Goal: Information Seeking & Learning: Find specific page/section

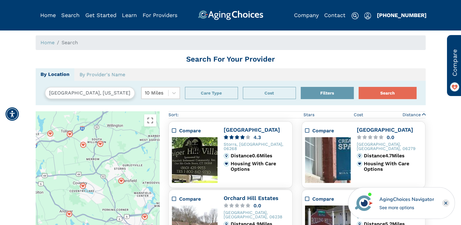
click at [80, 96] on input "Storrs, Connecticut, USA 06268" at bounding box center [90, 93] width 90 height 12
drag, startPoint x: 125, startPoint y: 94, endPoint x: 47, endPoint y: 89, distance: 77.5
click at [47, 89] on input "Storrs, Connecticut, USA 06268" at bounding box center [90, 93] width 90 height 12
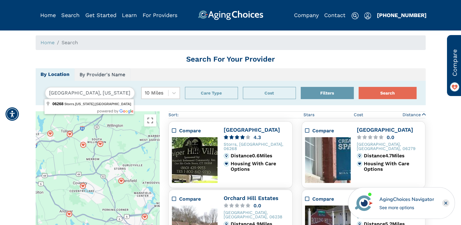
click at [113, 75] on link "By Provider's Name" at bounding box center [102, 74] width 56 height 13
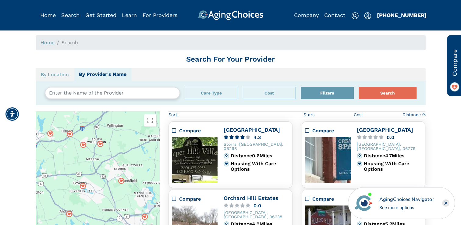
click at [151, 75] on ul "By Location By Provider's Name" at bounding box center [231, 74] width 390 height 12
click at [138, 43] on ol "Home Search" at bounding box center [231, 42] width 390 height 15
click at [124, 42] on ol "Home Search" at bounding box center [231, 42] width 390 height 15
click at [134, 94] on input "text" at bounding box center [112, 93] width 135 height 12
type input "kitt brook caregivers"
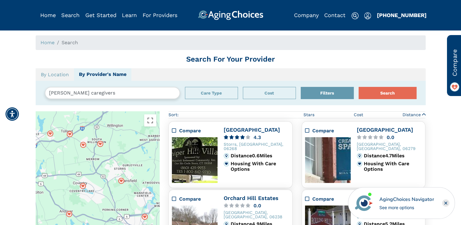
click at [358, 87] on button "Search" at bounding box center [387, 93] width 58 height 12
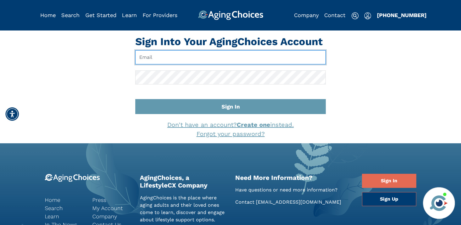
click at [210, 58] on input "Email" at bounding box center [230, 57] width 190 height 14
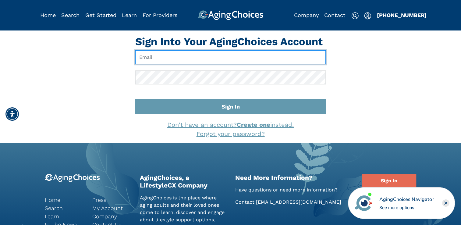
type input "[EMAIL_ADDRESS][DOMAIN_NAME]"
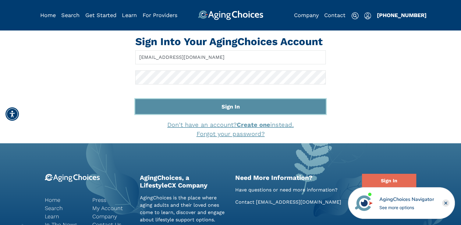
click at [224, 106] on button "Sign In" at bounding box center [230, 106] width 190 height 15
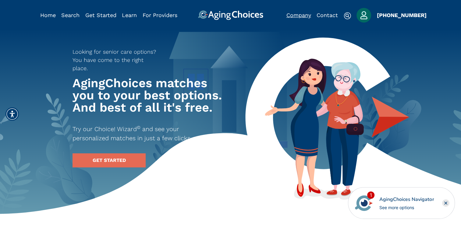
click at [304, 13] on link "Company" at bounding box center [298, 15] width 25 height 6
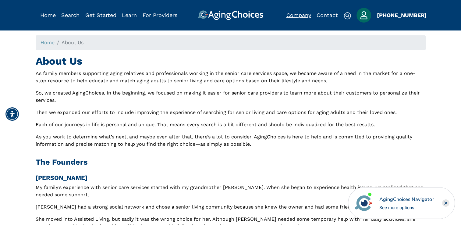
click at [305, 16] on link "Company" at bounding box center [298, 15] width 25 height 6
click at [54, 15] on link "Home" at bounding box center [48, 15] width 16 height 6
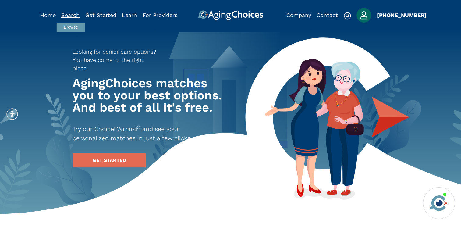
click at [68, 14] on link "Search" at bounding box center [70, 15] width 18 height 6
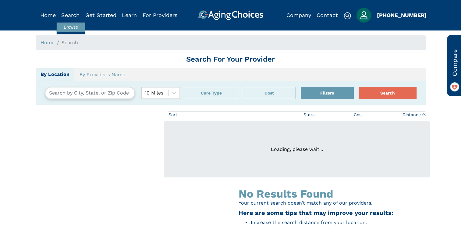
type input "[GEOGRAPHIC_DATA], [US_STATE], [GEOGRAPHIC_DATA] 06268"
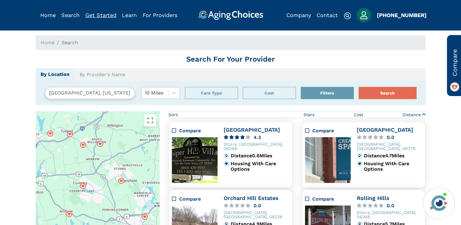
click at [98, 14] on link "Get Started" at bounding box center [100, 15] width 31 height 6
click at [164, 16] on link "For Providers" at bounding box center [159, 15] width 35 height 6
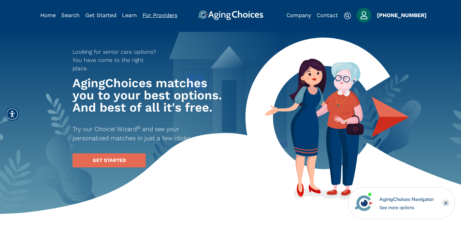
click at [166, 14] on link "For Providers" at bounding box center [159, 15] width 35 height 6
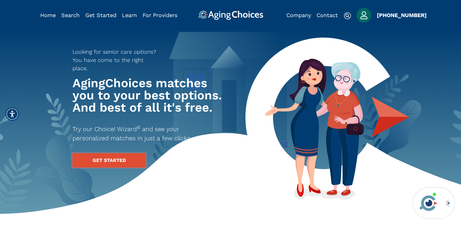
click at [118, 153] on link "GET STARTED" at bounding box center [108, 160] width 73 height 14
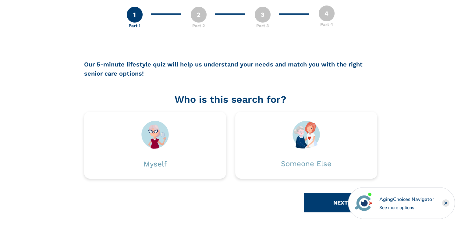
scroll to position [35, 0]
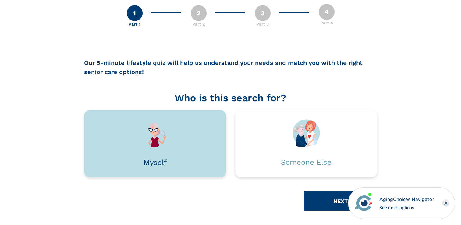
click at [171, 139] on div at bounding box center [155, 133] width 124 height 28
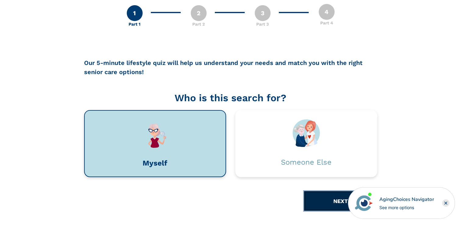
click at [314, 203] on button "NEXT" at bounding box center [340, 200] width 73 height 19
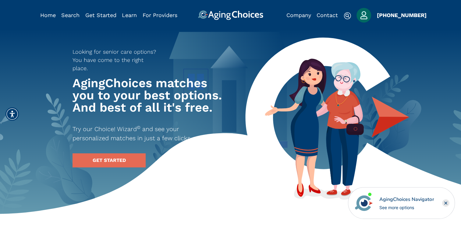
click at [365, 13] on img "Popover trigger" at bounding box center [363, 15] width 15 height 15
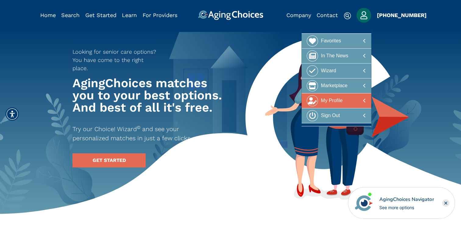
click at [341, 100] on div "My Profile" at bounding box center [332, 100] width 22 height 11
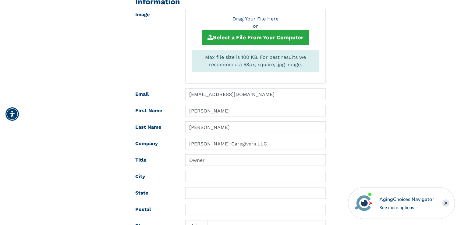
scroll to position [61, 0]
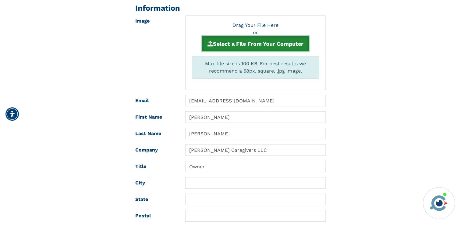
click at [245, 41] on button "Select a File From Your Computer" at bounding box center [255, 43] width 106 height 15
click at [262, 44] on button "Select a File From Your Computer" at bounding box center [255, 43] width 106 height 15
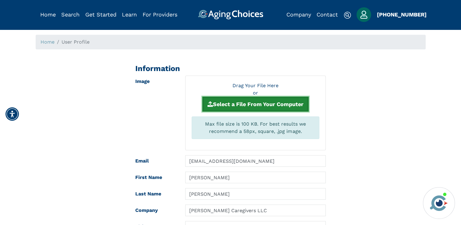
scroll to position [0, 0]
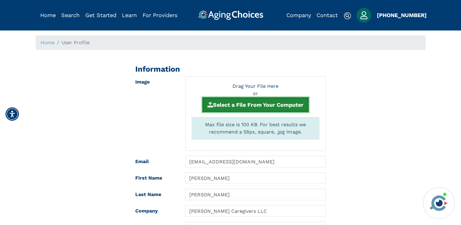
click at [260, 104] on button "Select a File From Your Computer" at bounding box center [255, 104] width 106 height 15
click at [237, 105] on button "Select a File From Your Computer" at bounding box center [255, 104] width 106 height 15
click at [260, 101] on button "Select a File From Your Computer" at bounding box center [255, 104] width 106 height 15
click at [241, 106] on button "Select a File From Your Computer" at bounding box center [255, 104] width 106 height 15
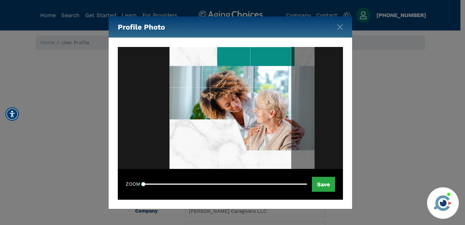
drag, startPoint x: 239, startPoint y: 126, endPoint x: 252, endPoint y: 114, distance: 17.7
click at [252, 114] on div at bounding box center [231, 108] width 122 height 122
click at [342, 26] on img "Close" at bounding box center [340, 27] width 6 height 6
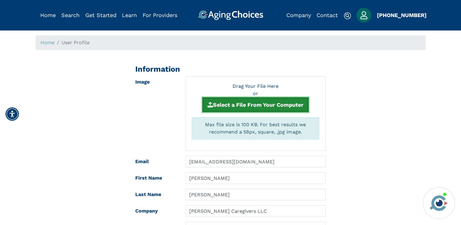
click at [286, 100] on button "Select a File From Your Computer" at bounding box center [255, 104] width 106 height 15
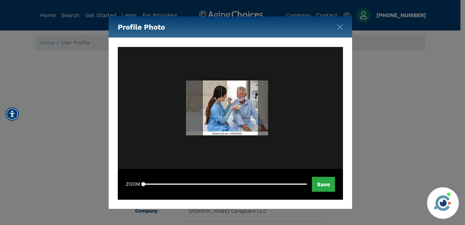
drag, startPoint x: 233, startPoint y: 110, endPoint x: 230, endPoint y: 109, distance: 3.6
click at [230, 109] on div at bounding box center [230, 107] width 55 height 55
click at [327, 184] on button "Save" at bounding box center [323, 184] width 23 height 15
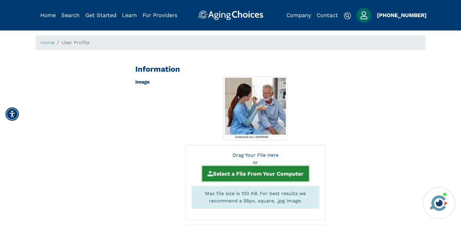
click at [254, 168] on button "Select a File From Your Computer" at bounding box center [255, 173] width 106 height 15
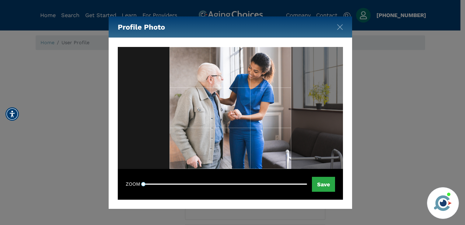
drag, startPoint x: 214, startPoint y: 114, endPoint x: 279, endPoint y: 121, distance: 64.9
click at [279, 121] on div at bounding box center [231, 108] width 122 height 122
click at [326, 184] on button "Save" at bounding box center [323, 184] width 23 height 15
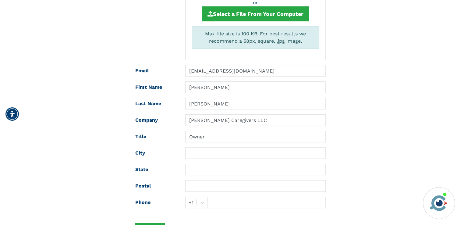
scroll to position [213, 0]
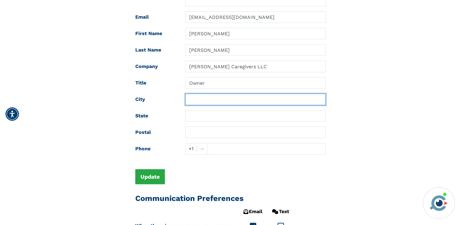
click at [198, 99] on input "text" at bounding box center [255, 99] width 140 height 12
type input "Canterbury"
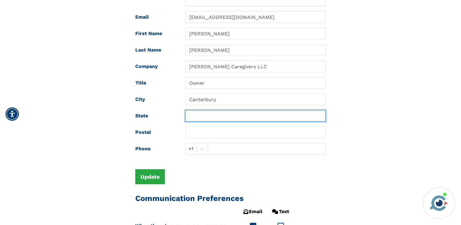
type input "CT"
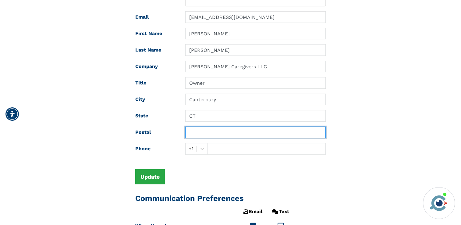
type input "06331"
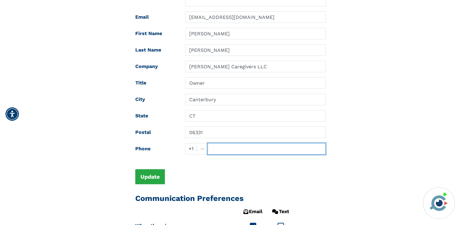
click at [232, 147] on input "text" at bounding box center [266, 149] width 118 height 12
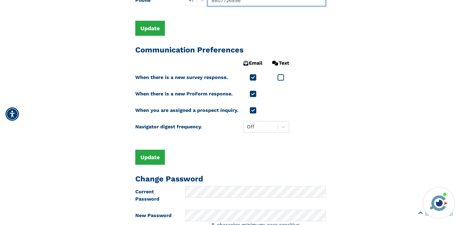
scroll to position [365, 0]
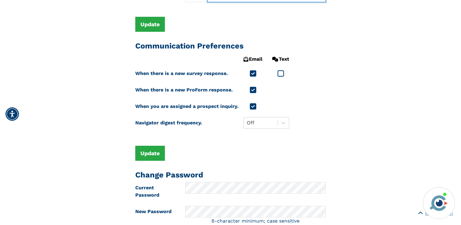
type input "8607726856"
click at [278, 73] on icon at bounding box center [280, 73] width 6 height 7
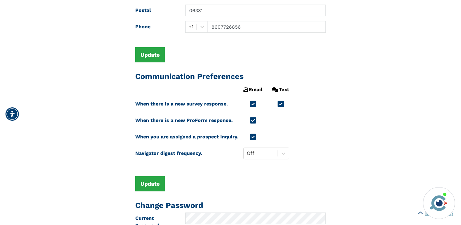
scroll to position [213, 0]
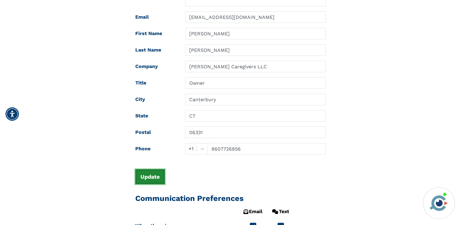
click at [152, 171] on button "Update" at bounding box center [150, 176] width 30 height 15
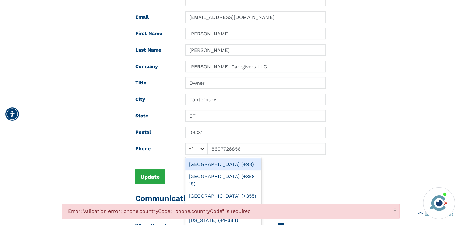
scroll to position [238, 0]
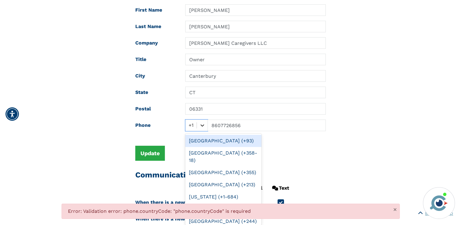
click at [202, 131] on div "option Afghanistan (+93) focused, 1 of 245. 245 results available. Use Up and D…" at bounding box center [196, 125] width 23 height 12
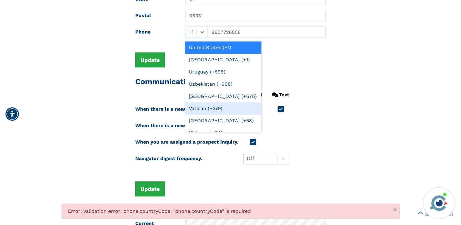
scroll to position [2956, 0]
click at [224, 54] on div "United States (+1)" at bounding box center [223, 47] width 76 height 12
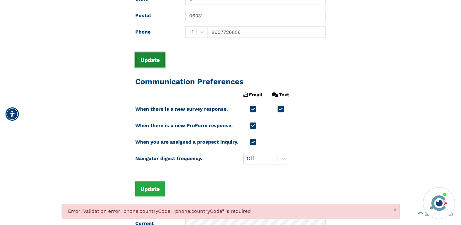
click at [152, 59] on button "Update" at bounding box center [150, 59] width 30 height 15
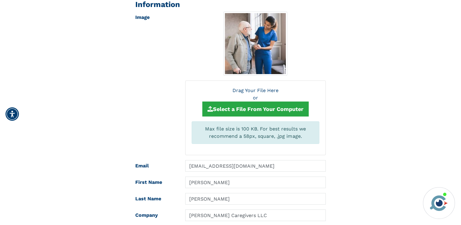
scroll to position [0, 0]
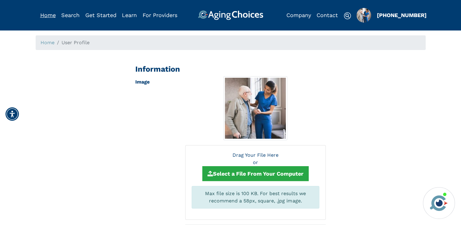
click at [53, 14] on link "Home" at bounding box center [48, 15] width 16 height 6
click at [49, 14] on link "Home" at bounding box center [48, 15] width 16 height 6
click at [361, 18] on img "Popover trigger" at bounding box center [363, 15] width 15 height 15
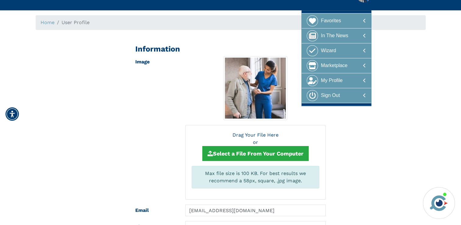
scroll to position [30, 0]
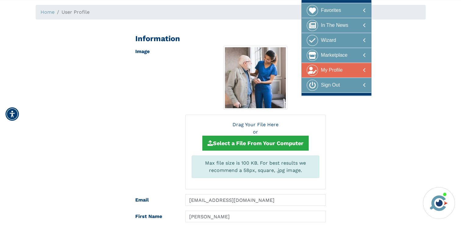
click at [342, 69] on div "My Profile" at bounding box center [332, 70] width 22 height 11
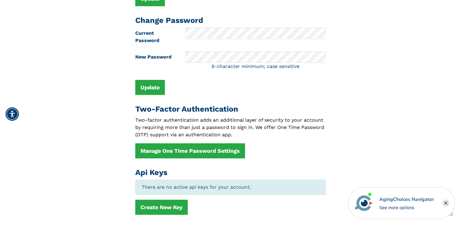
scroll to position [609, 0]
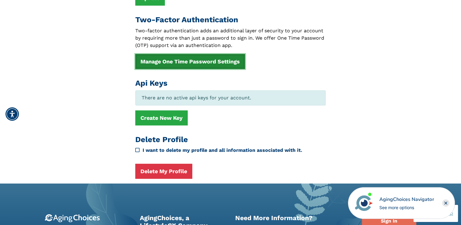
click at [196, 55] on link "Manage One Time Password Settings" at bounding box center [190, 61] width 110 height 15
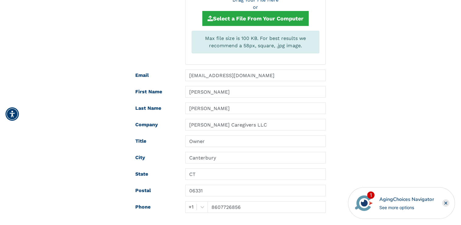
scroll to position [0, 0]
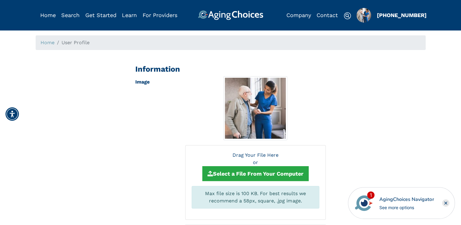
click at [49, 19] on div "Home" at bounding box center [48, 15] width 16 height 10
click at [51, 15] on link "Home" at bounding box center [48, 15] width 16 height 6
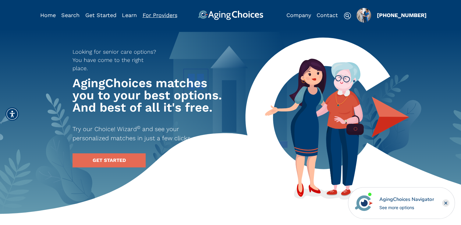
click at [155, 17] on link "For Providers" at bounding box center [159, 15] width 35 height 6
click at [156, 16] on link "For Providers" at bounding box center [159, 15] width 35 height 6
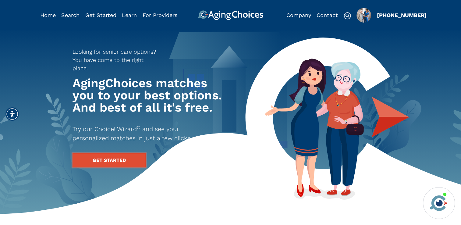
click at [119, 155] on link "GET STARTED" at bounding box center [108, 160] width 73 height 14
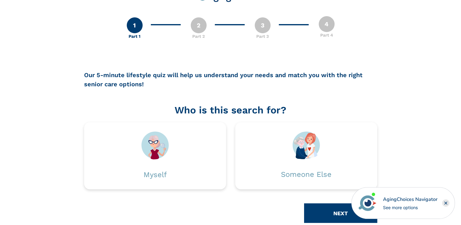
scroll to position [35, 0]
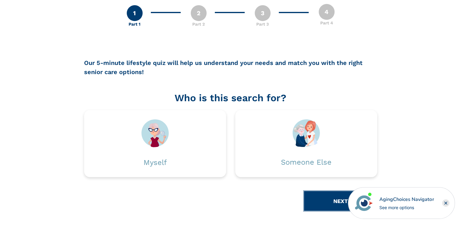
click at [334, 203] on button "NEXT" at bounding box center [340, 200] width 73 height 19
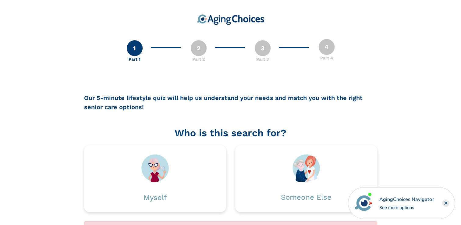
scroll to position [0, 0]
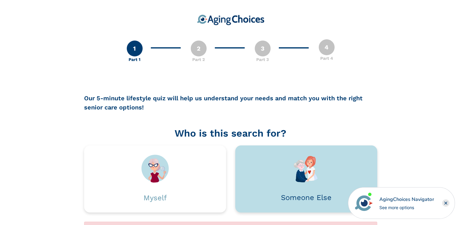
click at [307, 175] on img at bounding box center [305, 168] width 27 height 28
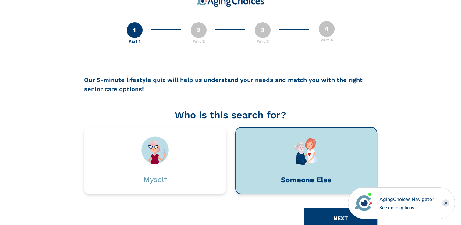
scroll to position [35, 0]
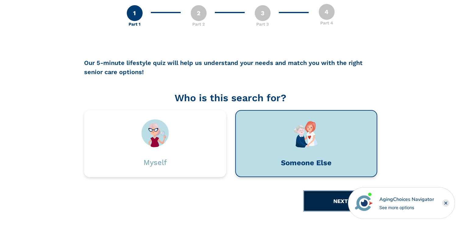
click at [326, 197] on button "NEXT" at bounding box center [340, 200] width 73 height 19
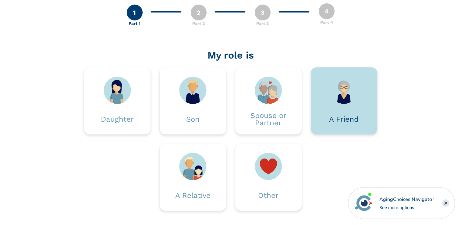
scroll to position [69, 0]
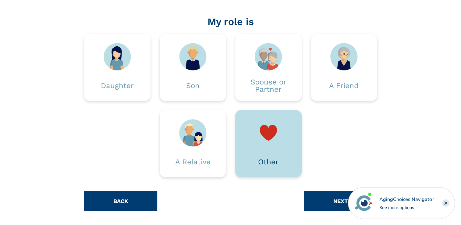
click at [259, 130] on img at bounding box center [267, 132] width 27 height 27
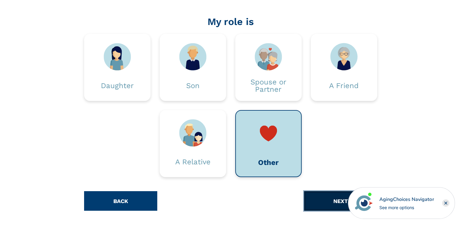
click at [326, 199] on button "NEXT" at bounding box center [340, 200] width 73 height 19
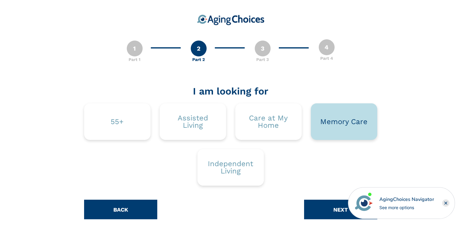
scroll to position [9, 0]
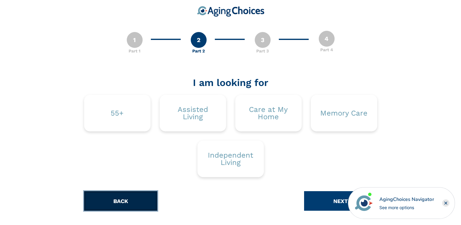
click at [134, 197] on button "BACK" at bounding box center [120, 200] width 73 height 19
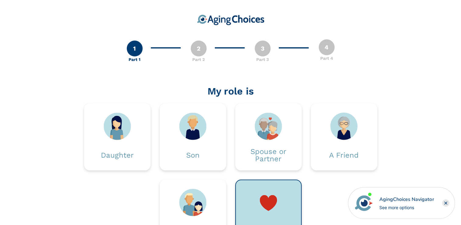
click at [134, 197] on div "Daughter Son Spouse or Partner A Friend A Relative Other" at bounding box center [230, 179] width 302 height 152
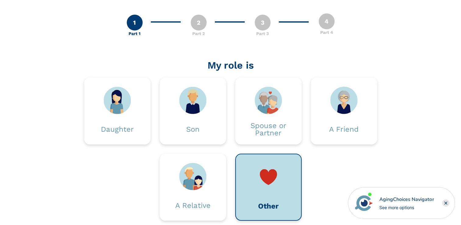
scroll to position [69, 0]
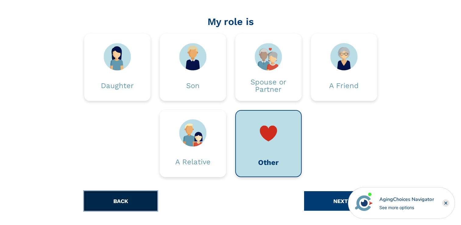
click at [140, 195] on button "BACK" at bounding box center [120, 200] width 73 height 19
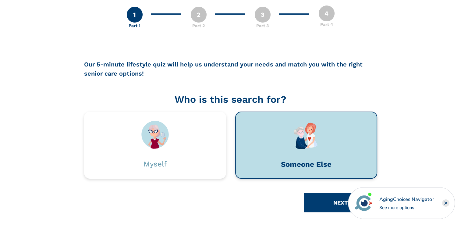
scroll to position [35, 0]
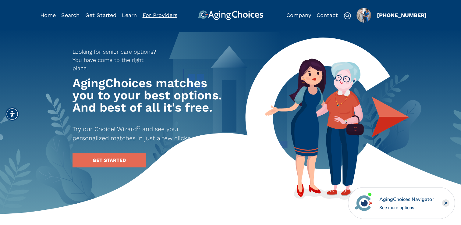
click at [164, 16] on link "For Providers" at bounding box center [159, 15] width 35 height 6
click at [366, 16] on img "Popover trigger" at bounding box center [363, 15] width 15 height 15
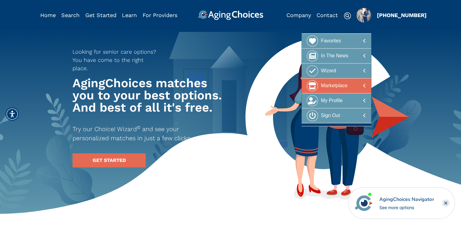
click at [336, 81] on div "Marketplace" at bounding box center [334, 85] width 26 height 11
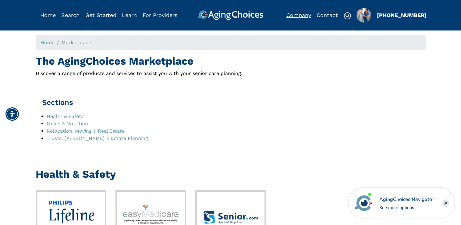
click at [301, 18] on link "Company" at bounding box center [298, 15] width 25 height 6
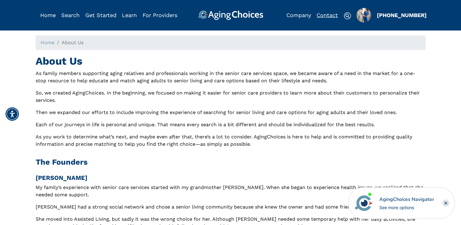
click at [322, 13] on link "Contact" at bounding box center [326, 15] width 21 height 6
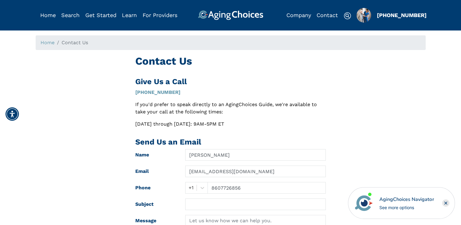
click at [248, 16] on img at bounding box center [230, 15] width 65 height 10
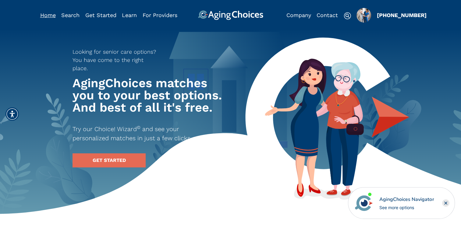
click at [53, 15] on link "Home" at bounding box center [48, 15] width 16 height 6
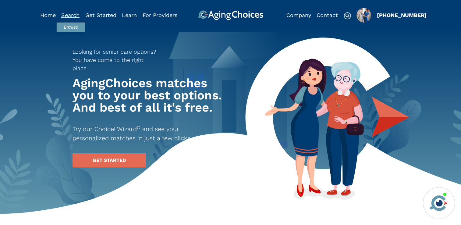
click at [67, 15] on link "Search" at bounding box center [70, 15] width 18 height 6
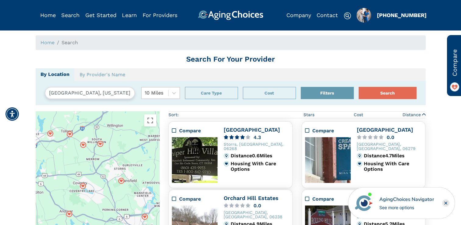
click at [100, 41] on ol "Home Search" at bounding box center [231, 42] width 390 height 15
click at [61, 43] on span "Search" at bounding box center [69, 43] width 16 height 6
click at [119, 93] on input "[GEOGRAPHIC_DATA], [US_STATE], [GEOGRAPHIC_DATA] 06268" at bounding box center [90, 93] width 90 height 12
drag, startPoint x: 128, startPoint y: 93, endPoint x: 46, endPoint y: 93, distance: 81.6
click at [46, 93] on input "[GEOGRAPHIC_DATA], [US_STATE], [GEOGRAPHIC_DATA] 06268" at bounding box center [90, 93] width 90 height 12
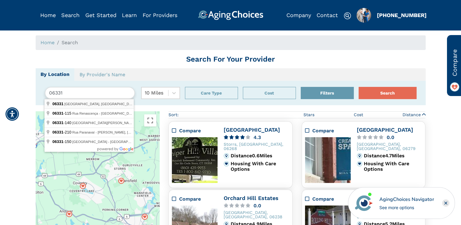
type input "[GEOGRAPHIC_DATA], [GEOGRAPHIC_DATA]"
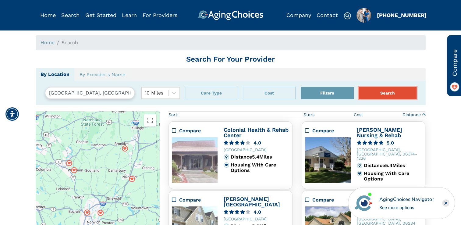
click at [378, 93] on button "Search" at bounding box center [387, 93] width 58 height 12
click at [366, 198] on img at bounding box center [363, 202] width 21 height 21
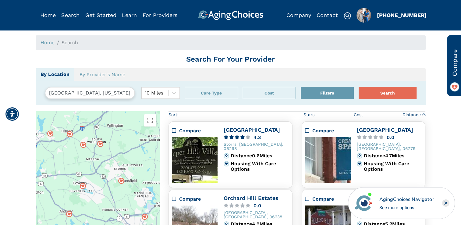
click at [110, 93] on input "[GEOGRAPHIC_DATA], [US_STATE], [GEOGRAPHIC_DATA] 06268" at bounding box center [90, 93] width 90 height 12
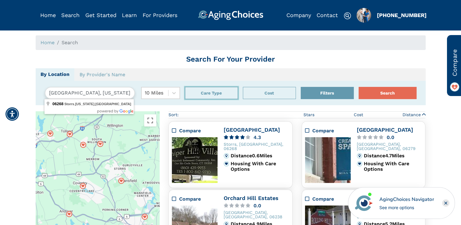
click at [213, 91] on button "Care Type" at bounding box center [211, 93] width 53 height 12
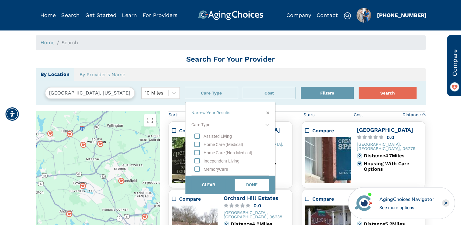
click at [215, 68] on ul "By Location By [PERSON_NAME]'s Name" at bounding box center [231, 74] width 390 height 12
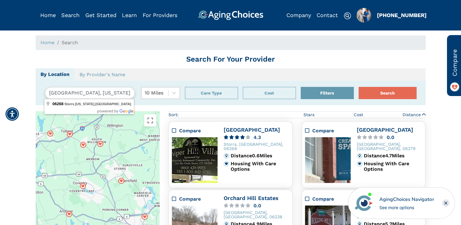
drag, startPoint x: 128, startPoint y: 91, endPoint x: 36, endPoint y: 88, distance: 92.9
click at [36, 88] on div "[GEOGRAPHIC_DATA], [US_STATE], [GEOGRAPHIC_DATA] 06268 10 Miles Search Filters …" at bounding box center [231, 93] width 390 height 24
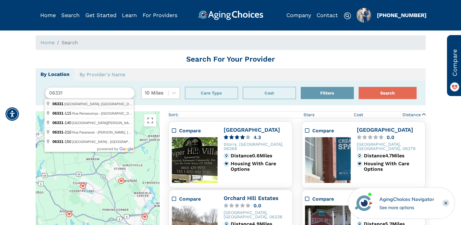
type input "[GEOGRAPHIC_DATA], [GEOGRAPHIC_DATA]"
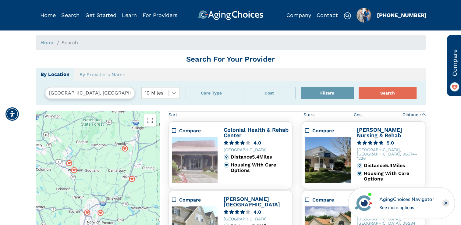
click at [173, 93] on icon at bounding box center [174, 93] width 4 height 2
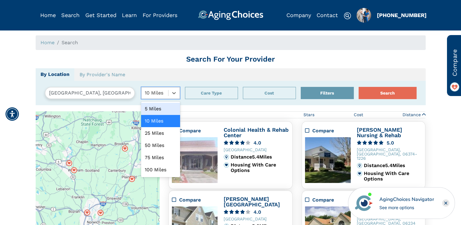
click at [159, 105] on div "5 Miles" at bounding box center [160, 109] width 39 height 12
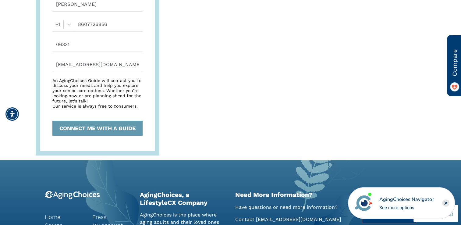
scroll to position [365, 0]
